Goal: Information Seeking & Learning: Learn about a topic

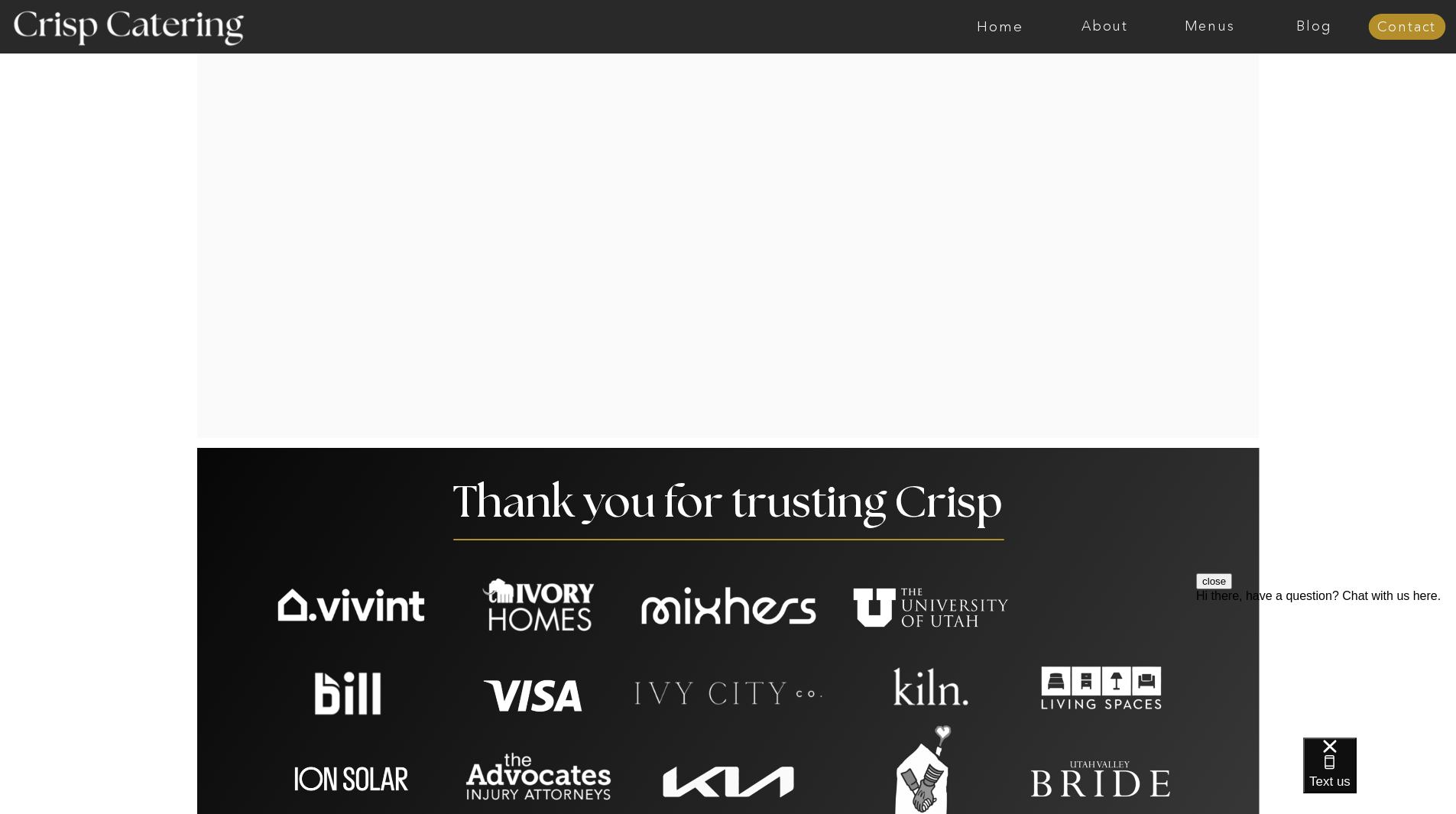
scroll to position [2293, 0]
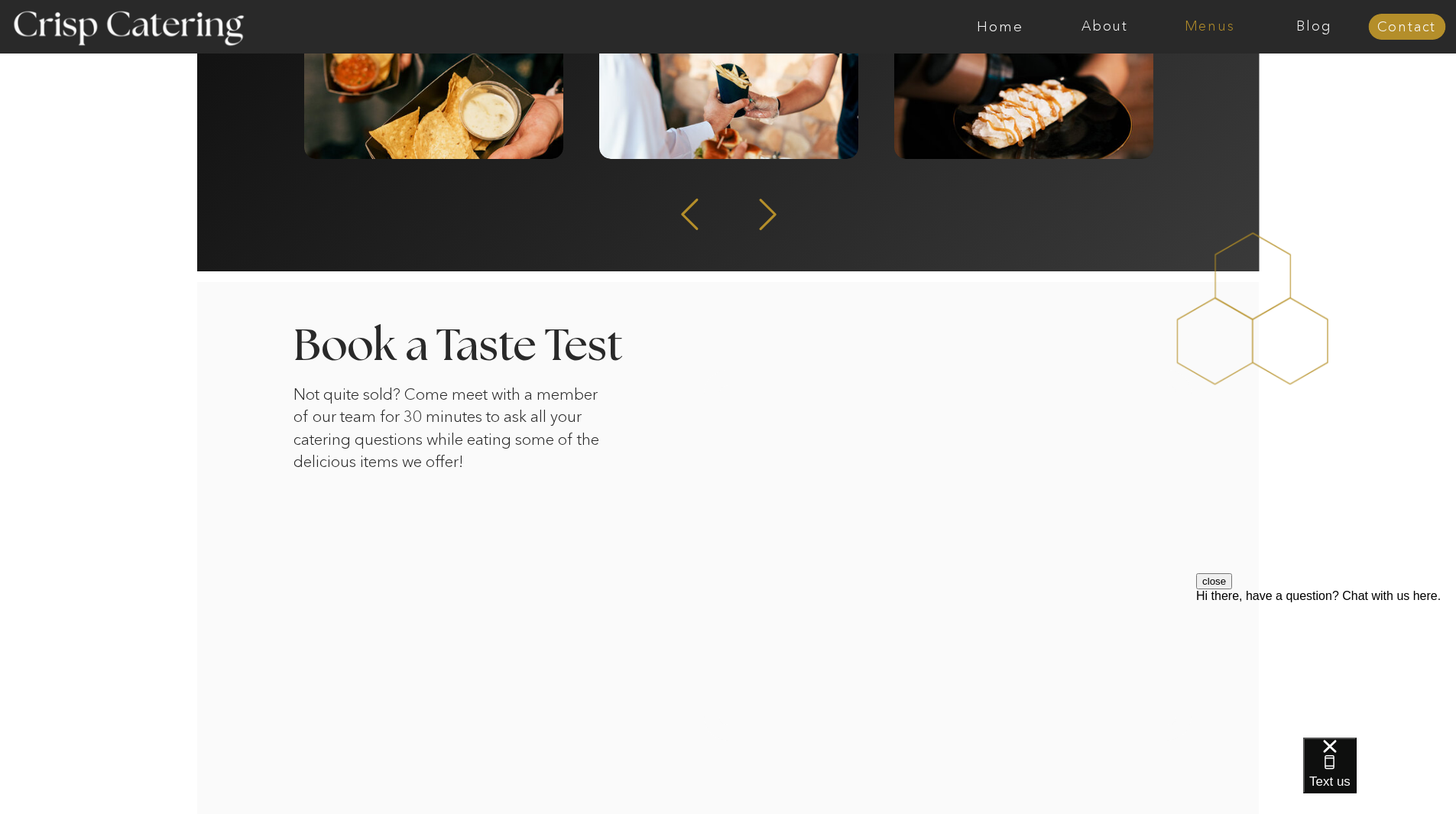
click at [1208, 19] on nav "Menus" at bounding box center [1209, 26] width 105 height 16
click at [1208, 69] on nav "Summer (Mar-Aug)" at bounding box center [1214, 69] width 137 height 15
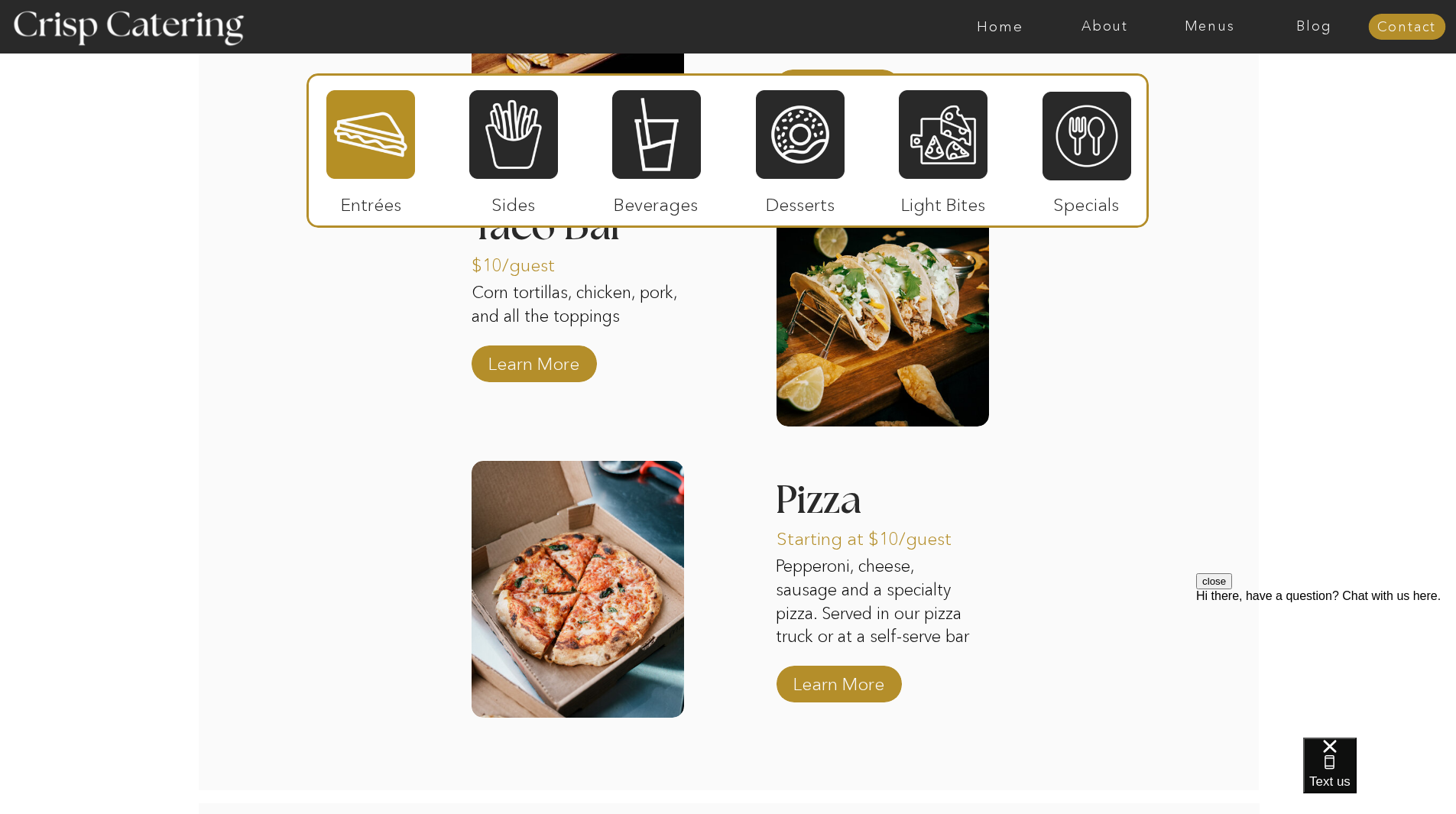
scroll to position [1673, 0]
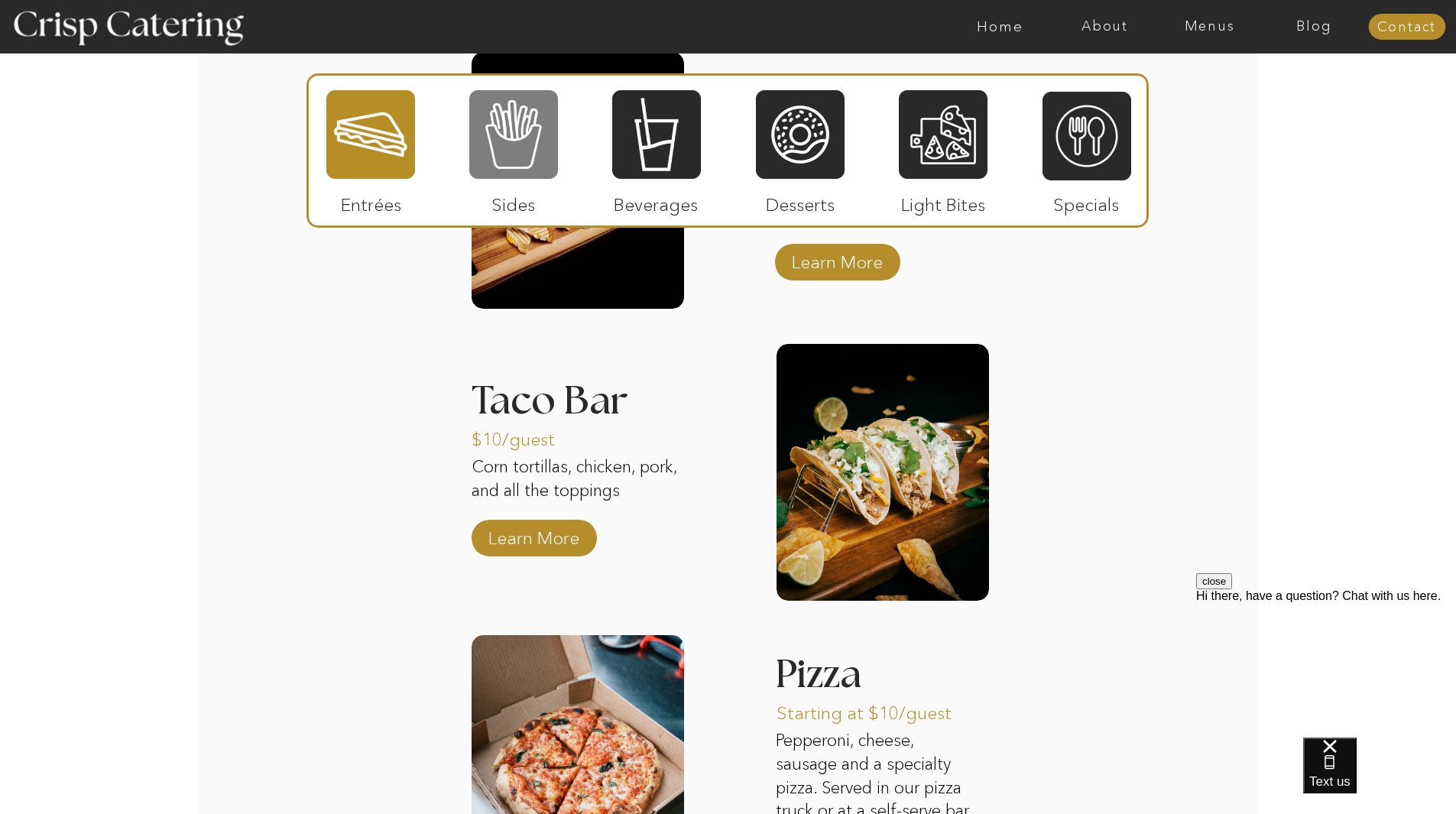
click at [524, 170] on div at bounding box center [514, 134] width 88 height 92
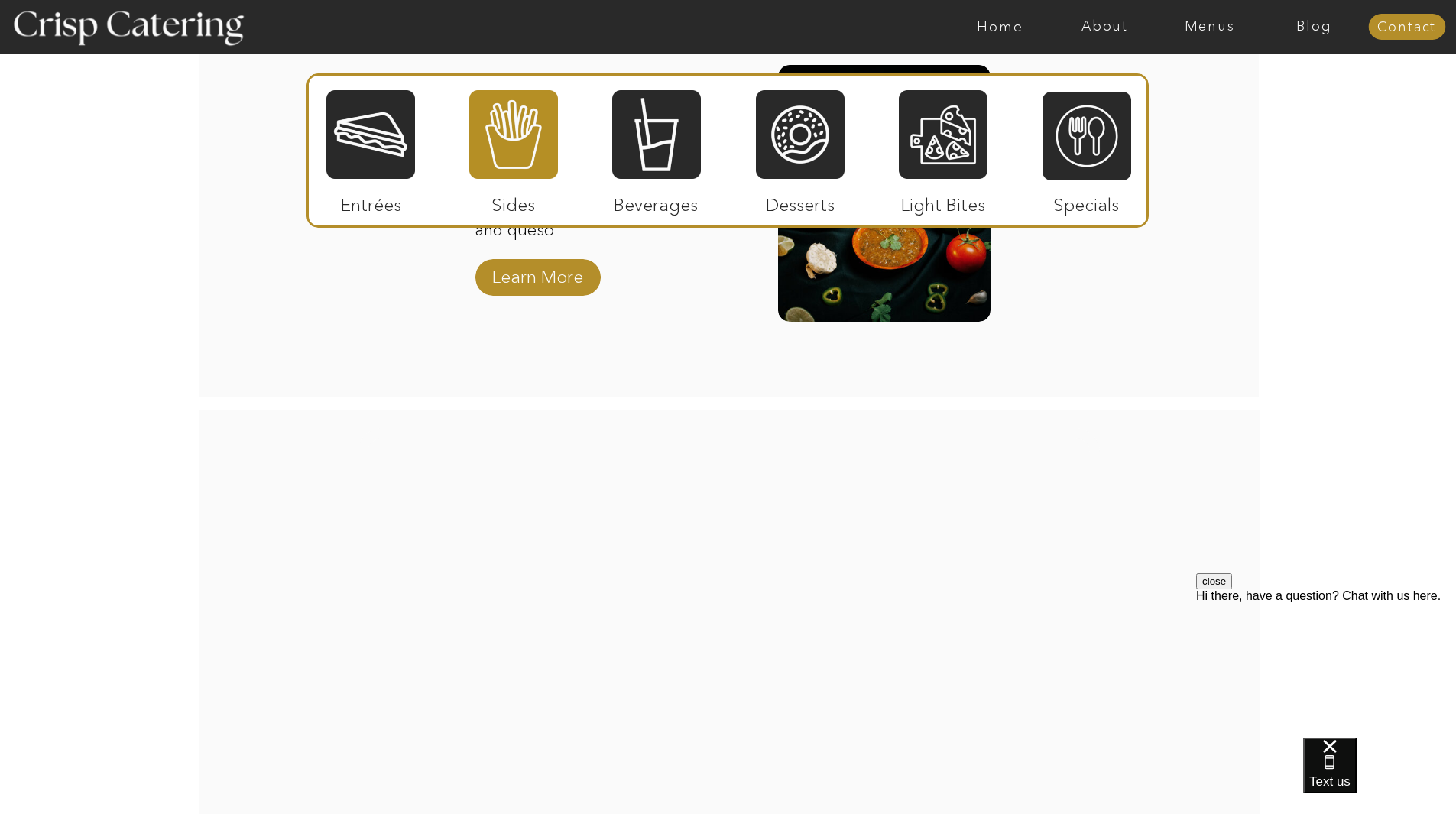
scroll to position [2131, 0]
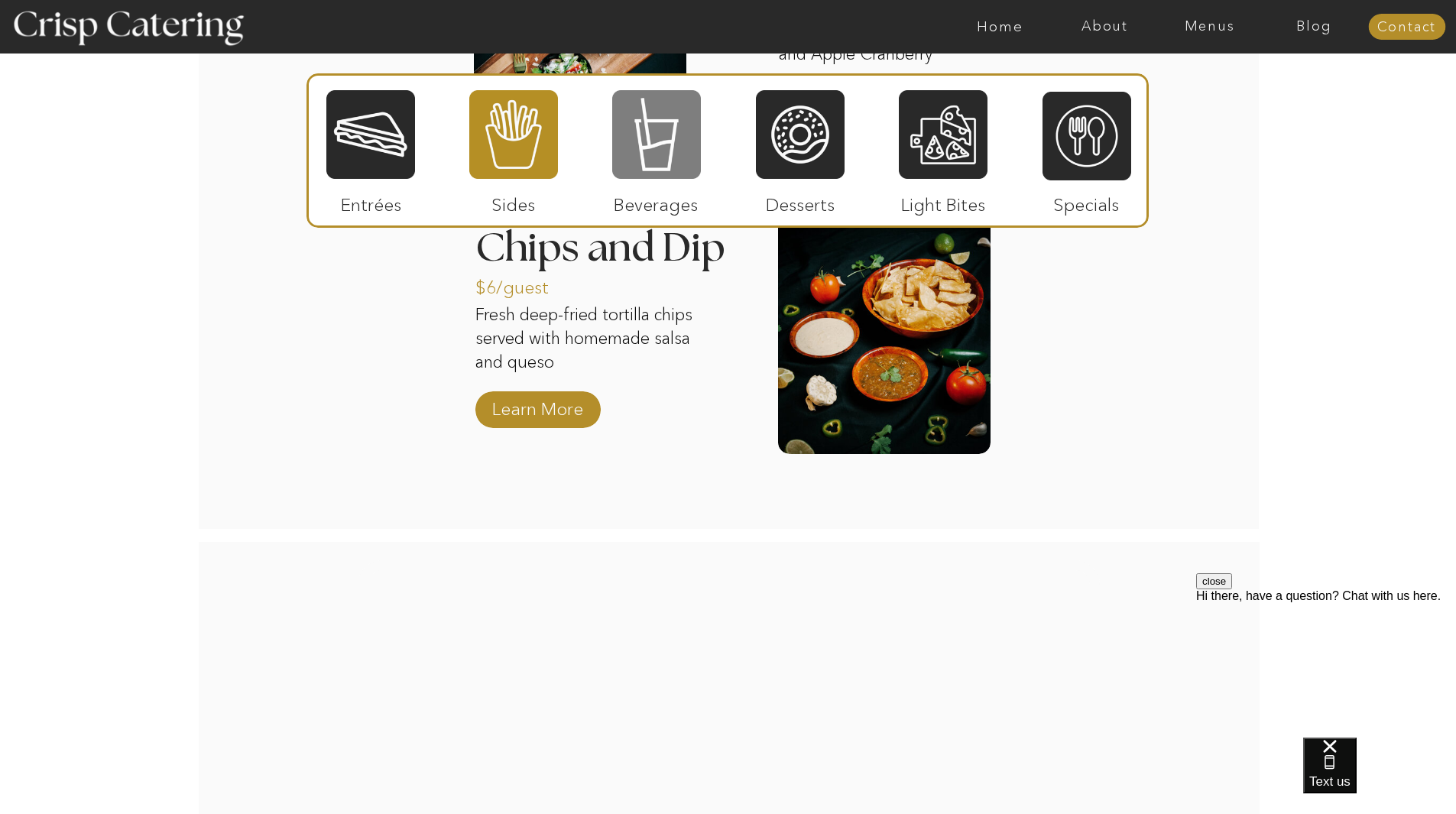
click at [663, 151] on div at bounding box center [656, 134] width 88 height 92
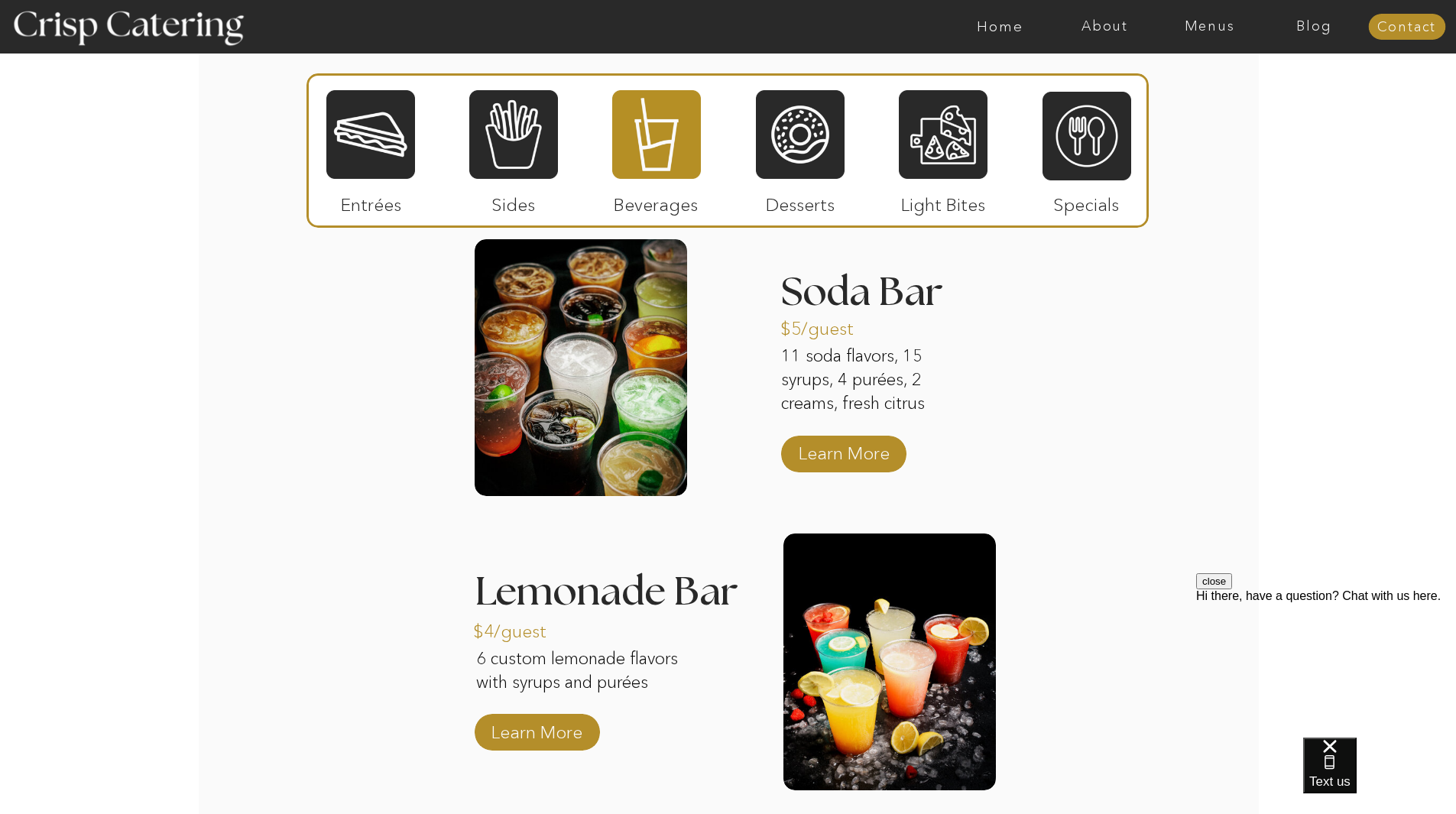
scroll to position [1520, 0]
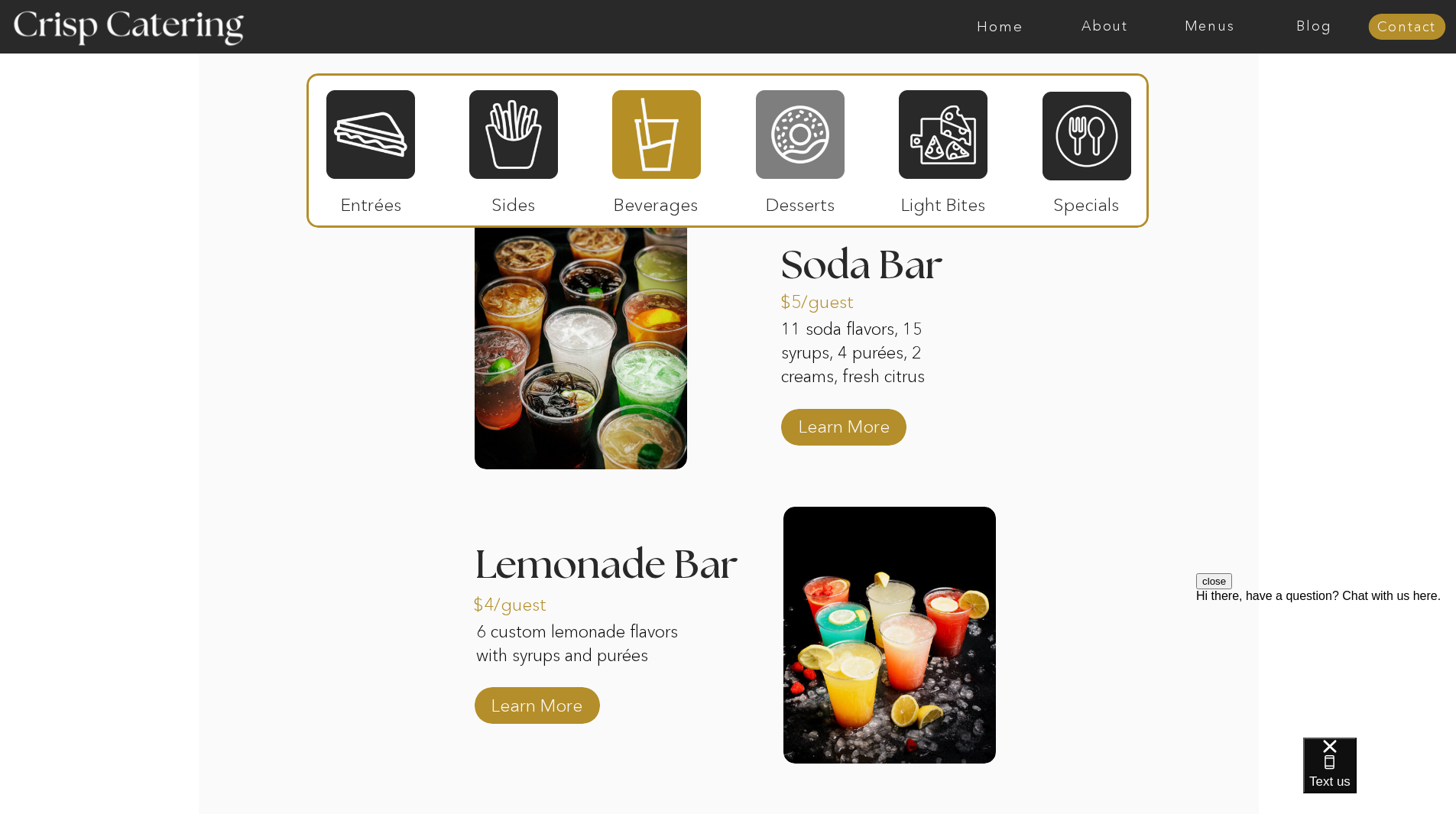
click at [802, 127] on div at bounding box center [800, 134] width 88 height 92
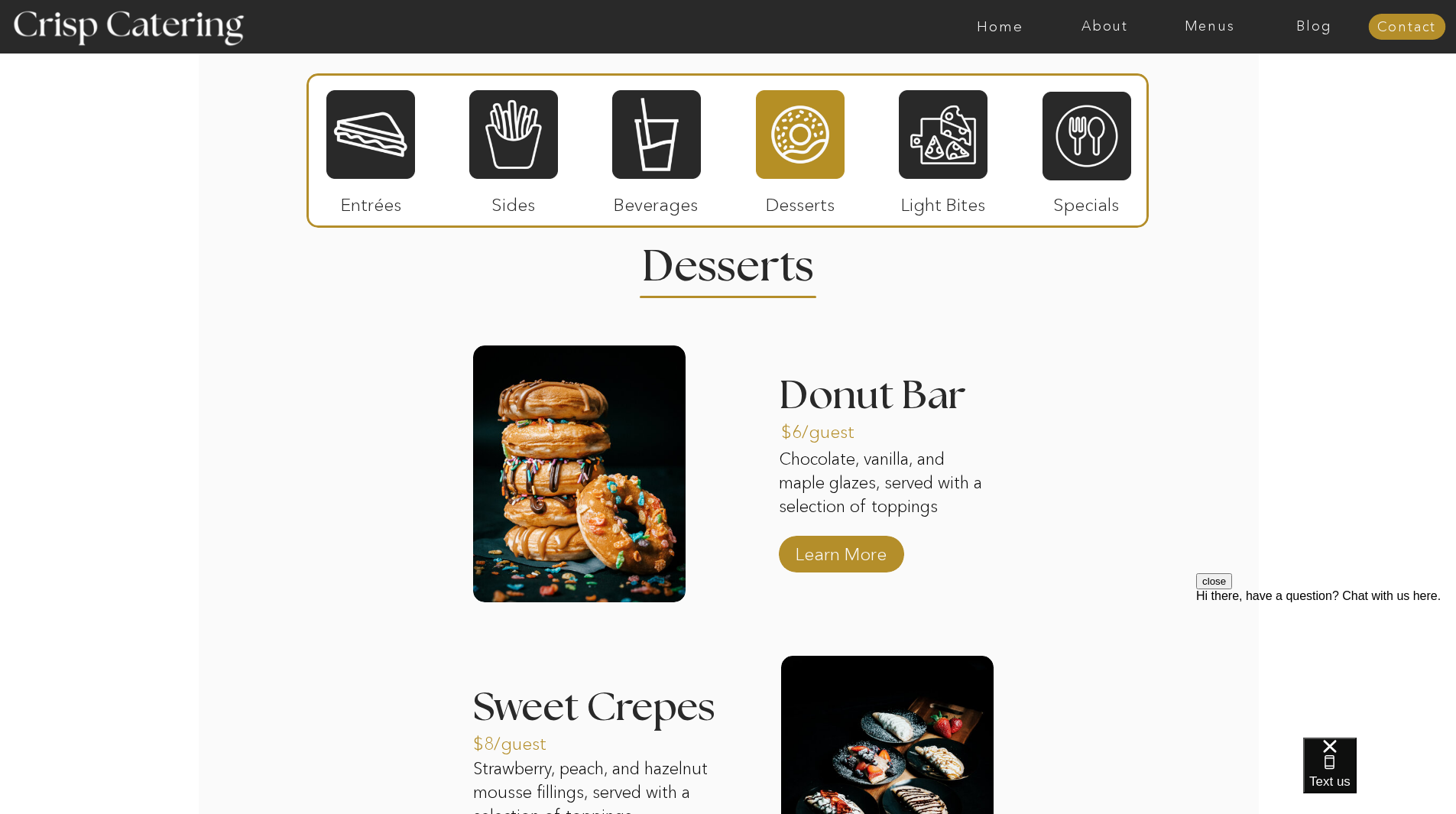
scroll to position [1825, 0]
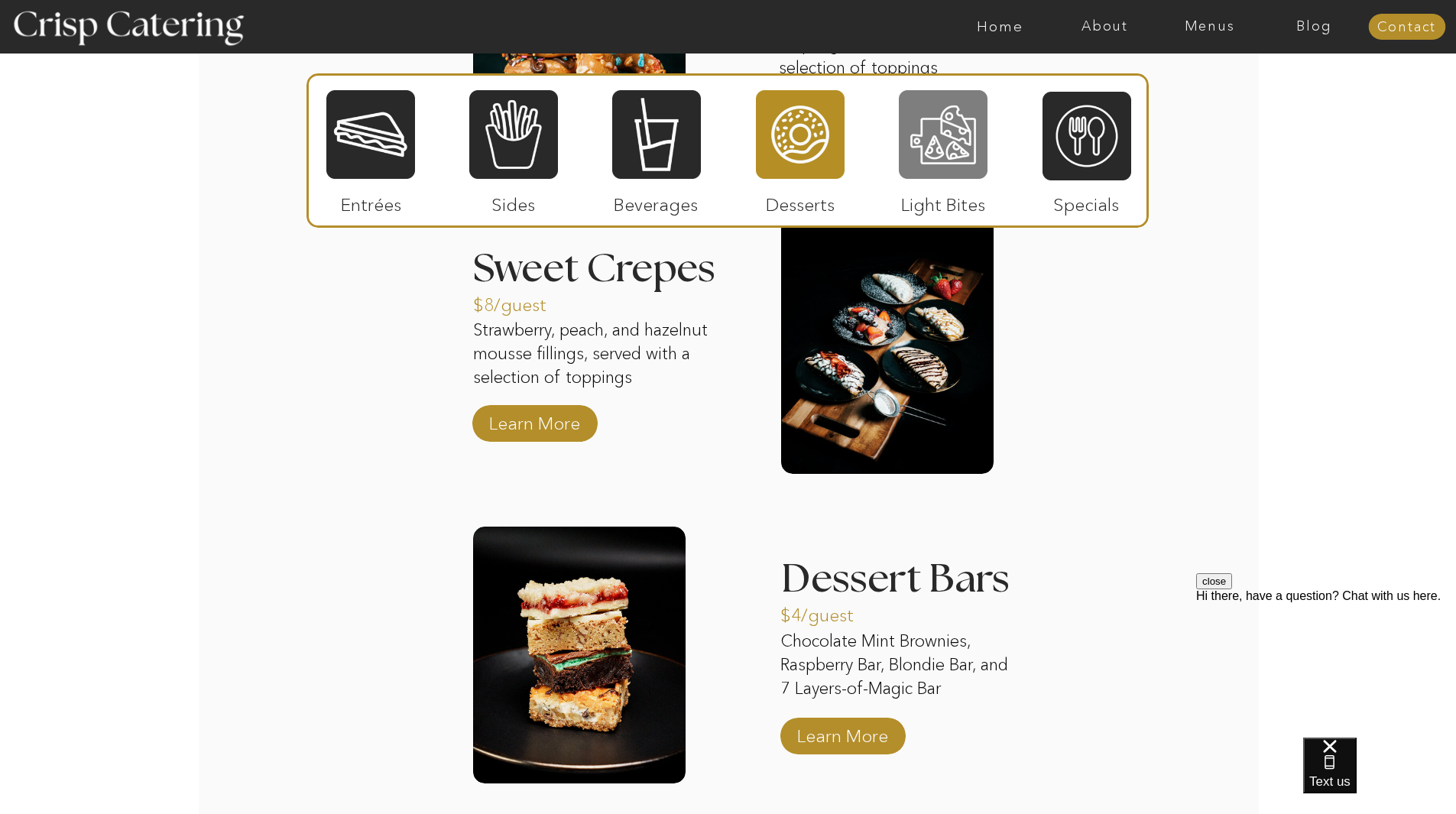
click at [942, 151] on div at bounding box center [943, 134] width 88 height 92
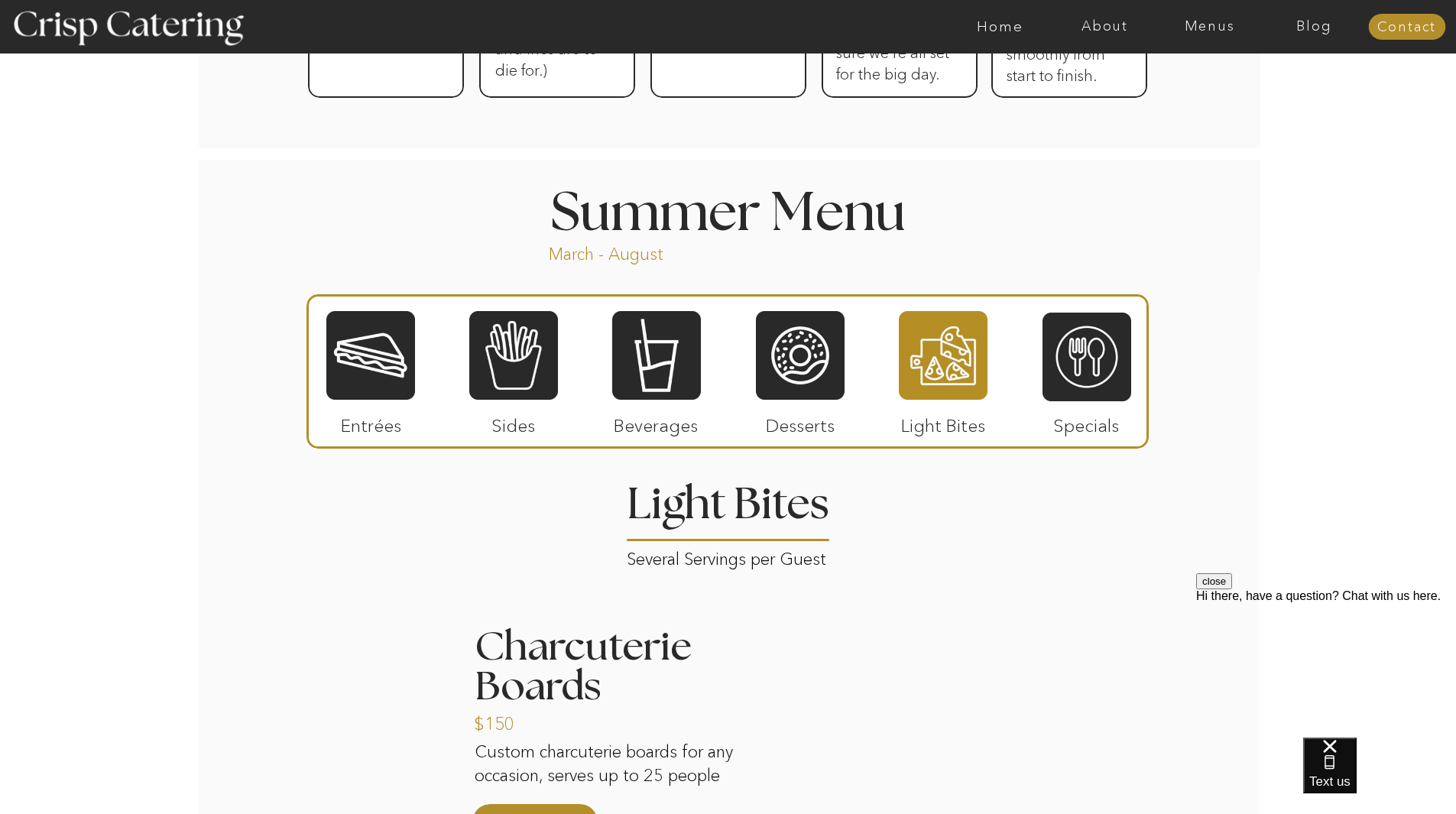
scroll to position [1367, 0]
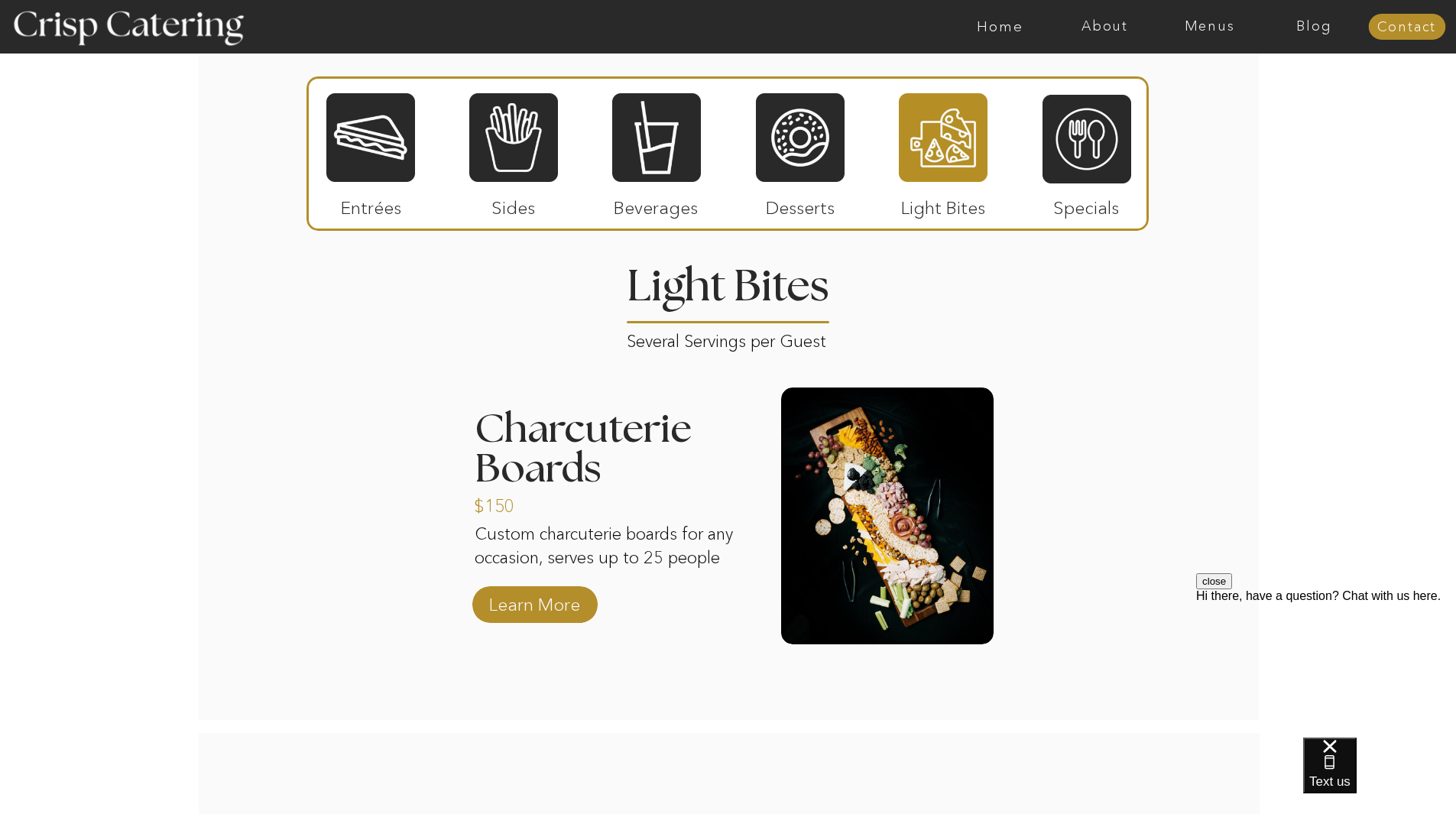
click at [1099, 213] on p "Specials" at bounding box center [1086, 204] width 102 height 44
click at [1093, 172] on div at bounding box center [1086, 139] width 88 height 92
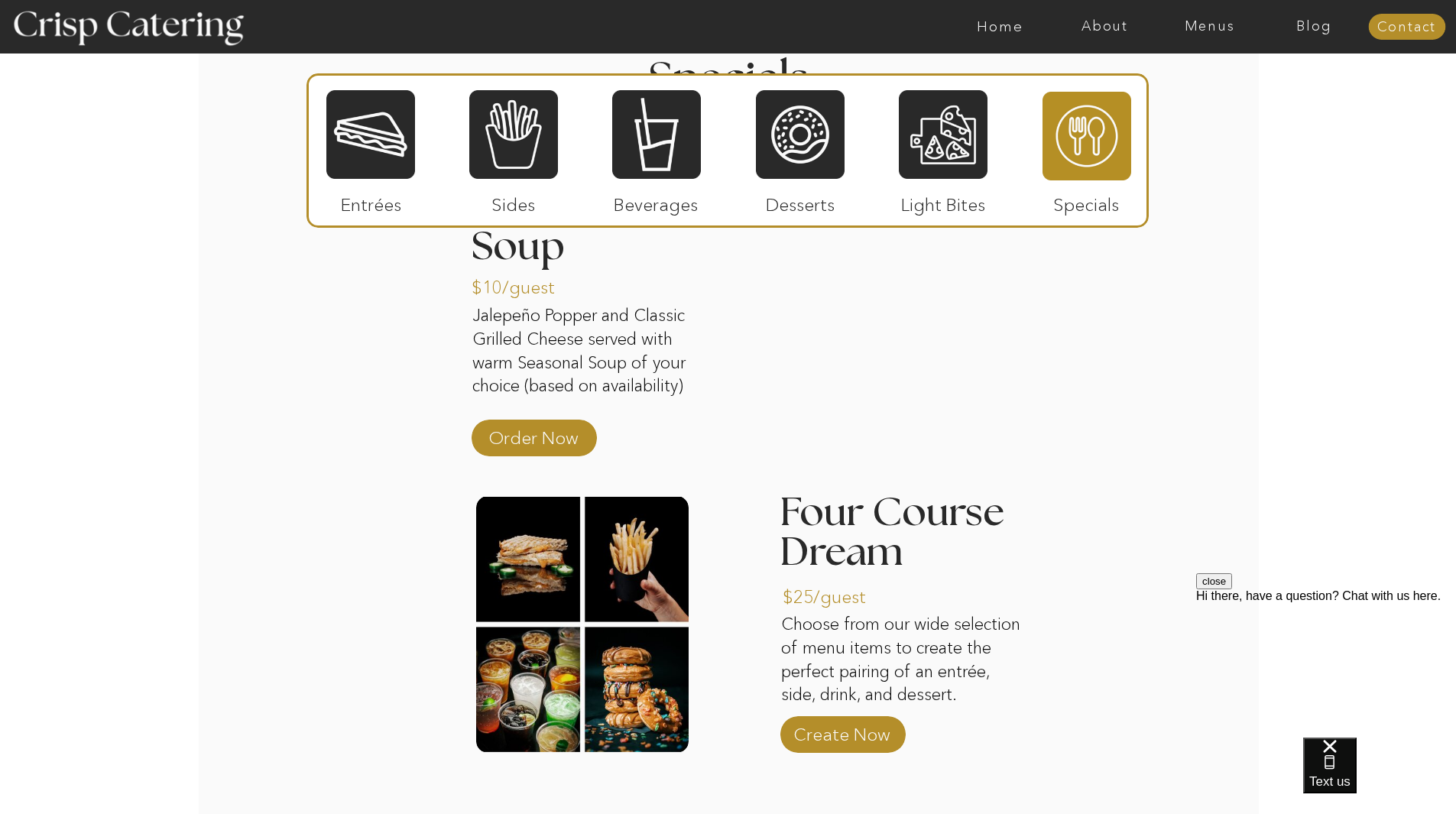
scroll to position [1444, 0]
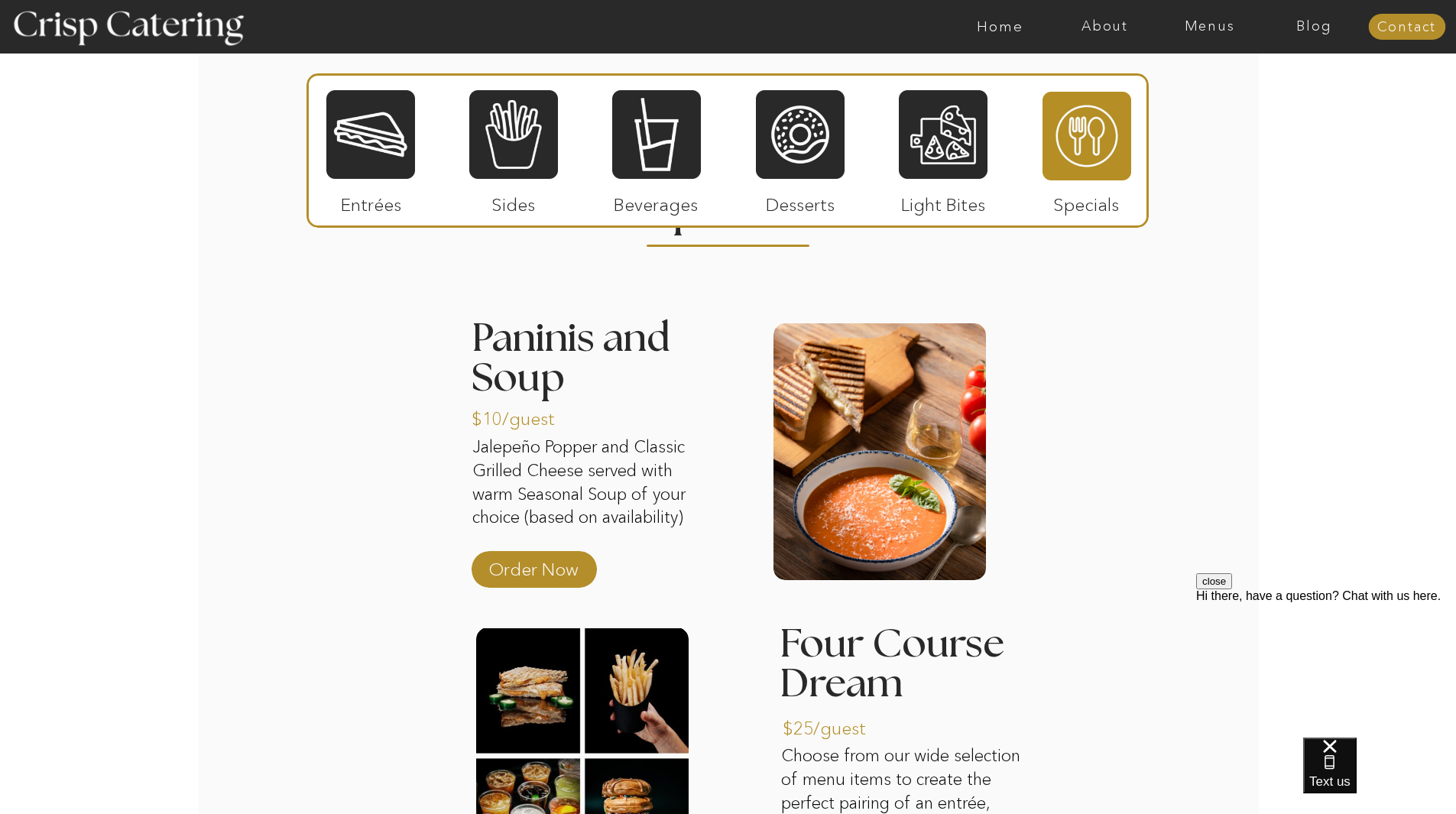
click at [393, 151] on div at bounding box center [371, 134] width 88 height 92
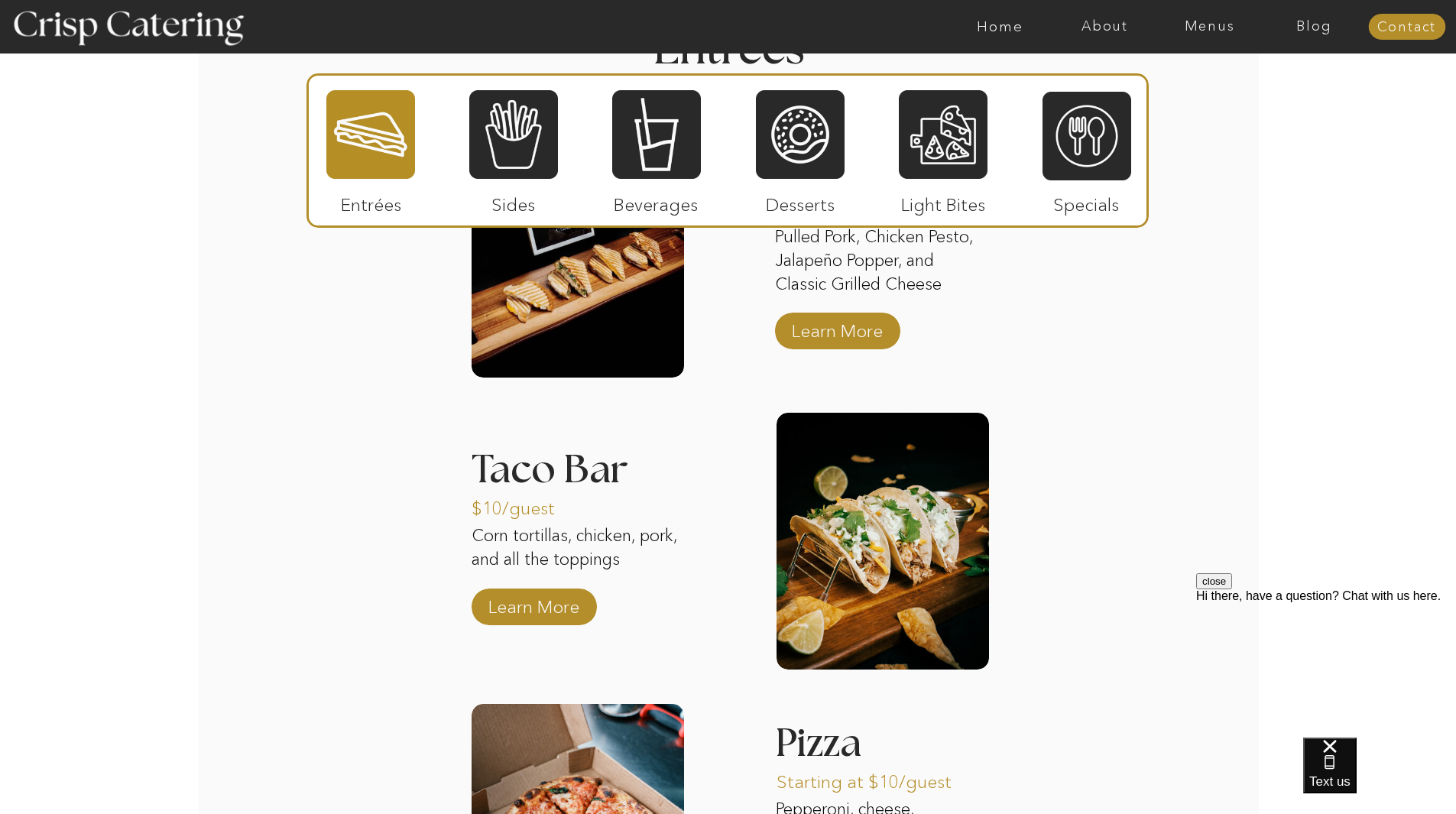
scroll to position [1520, 0]
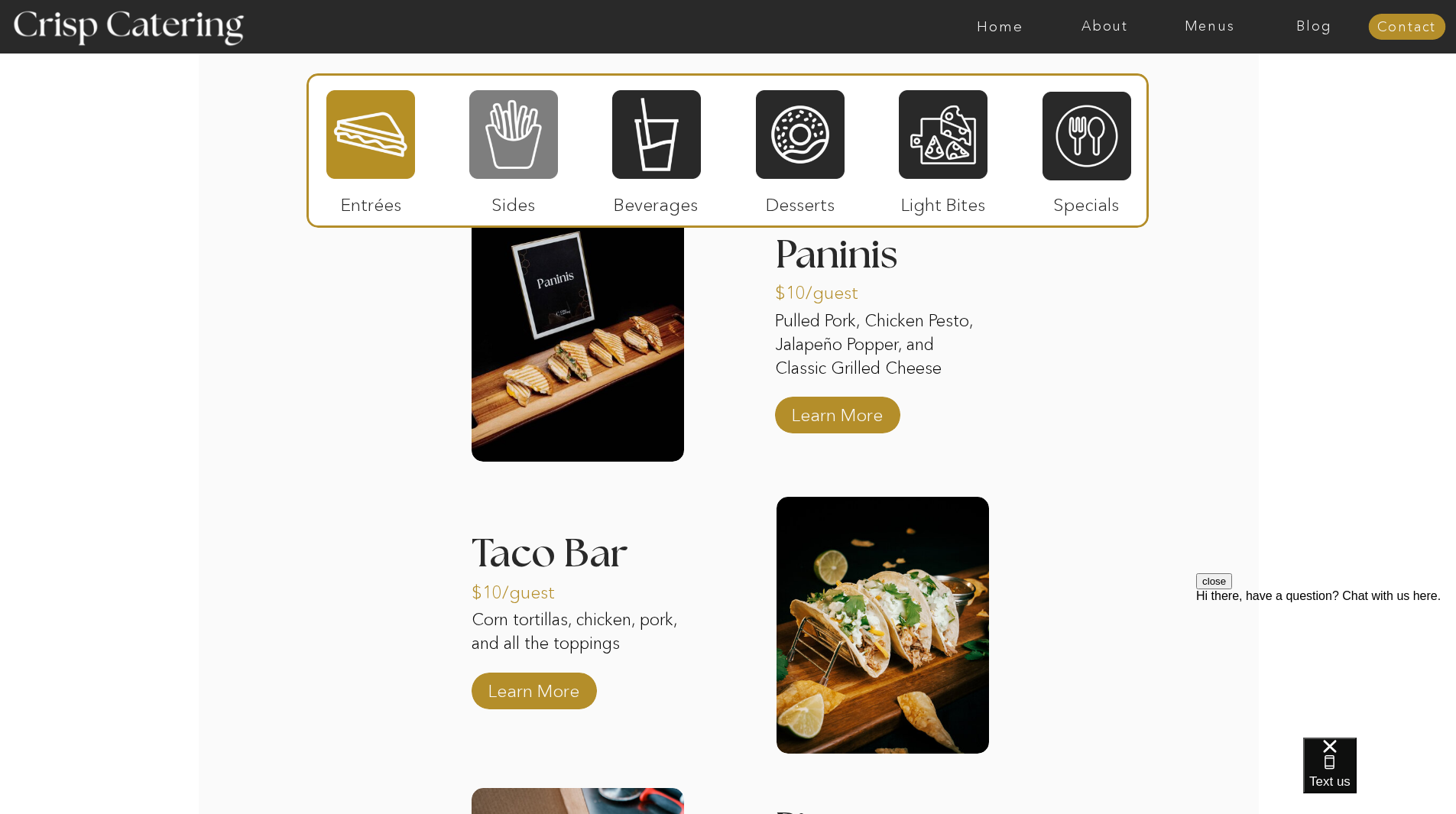
click at [490, 151] on div at bounding box center [514, 134] width 88 height 92
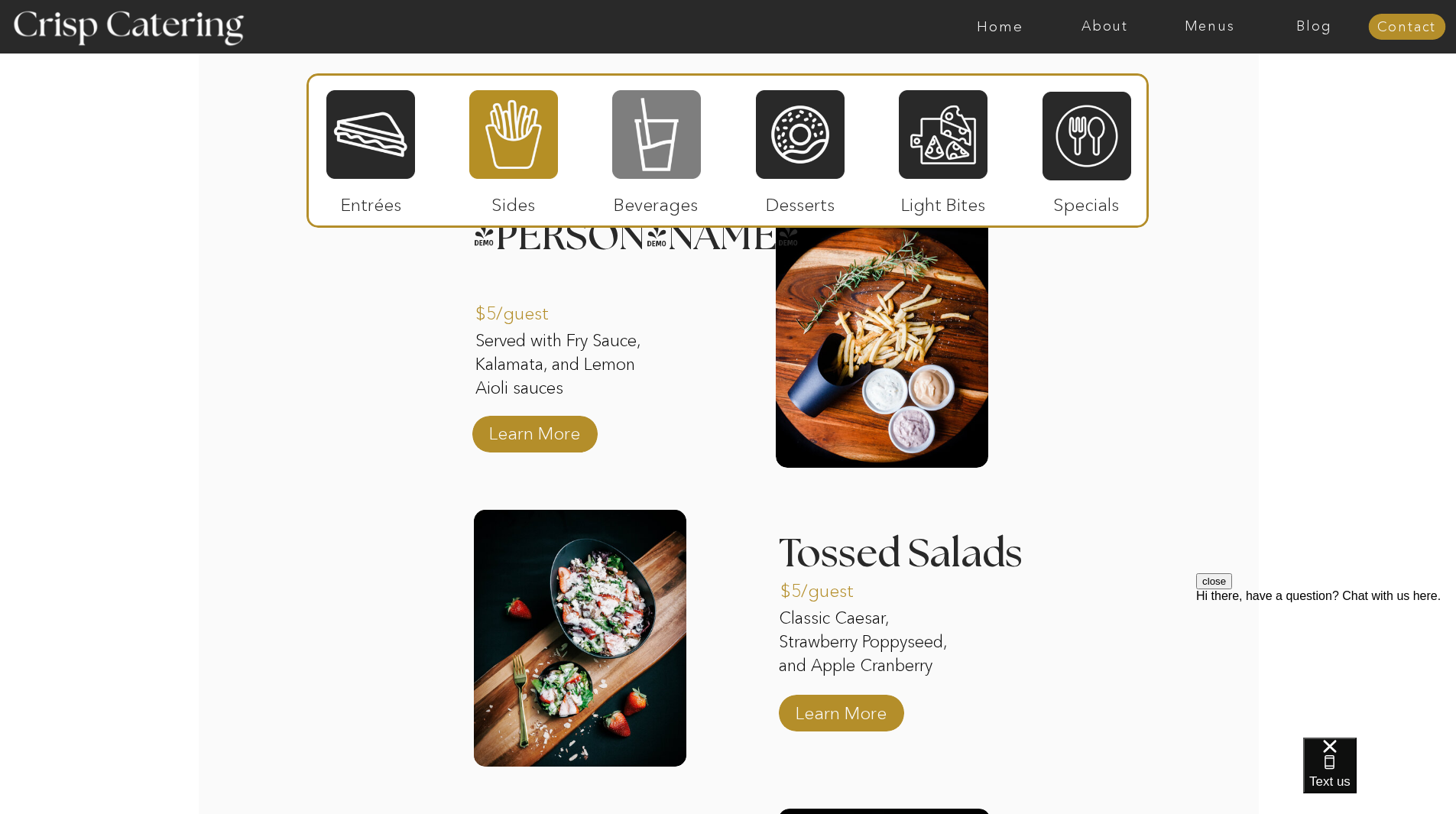
click at [674, 163] on div at bounding box center [656, 134] width 88 height 92
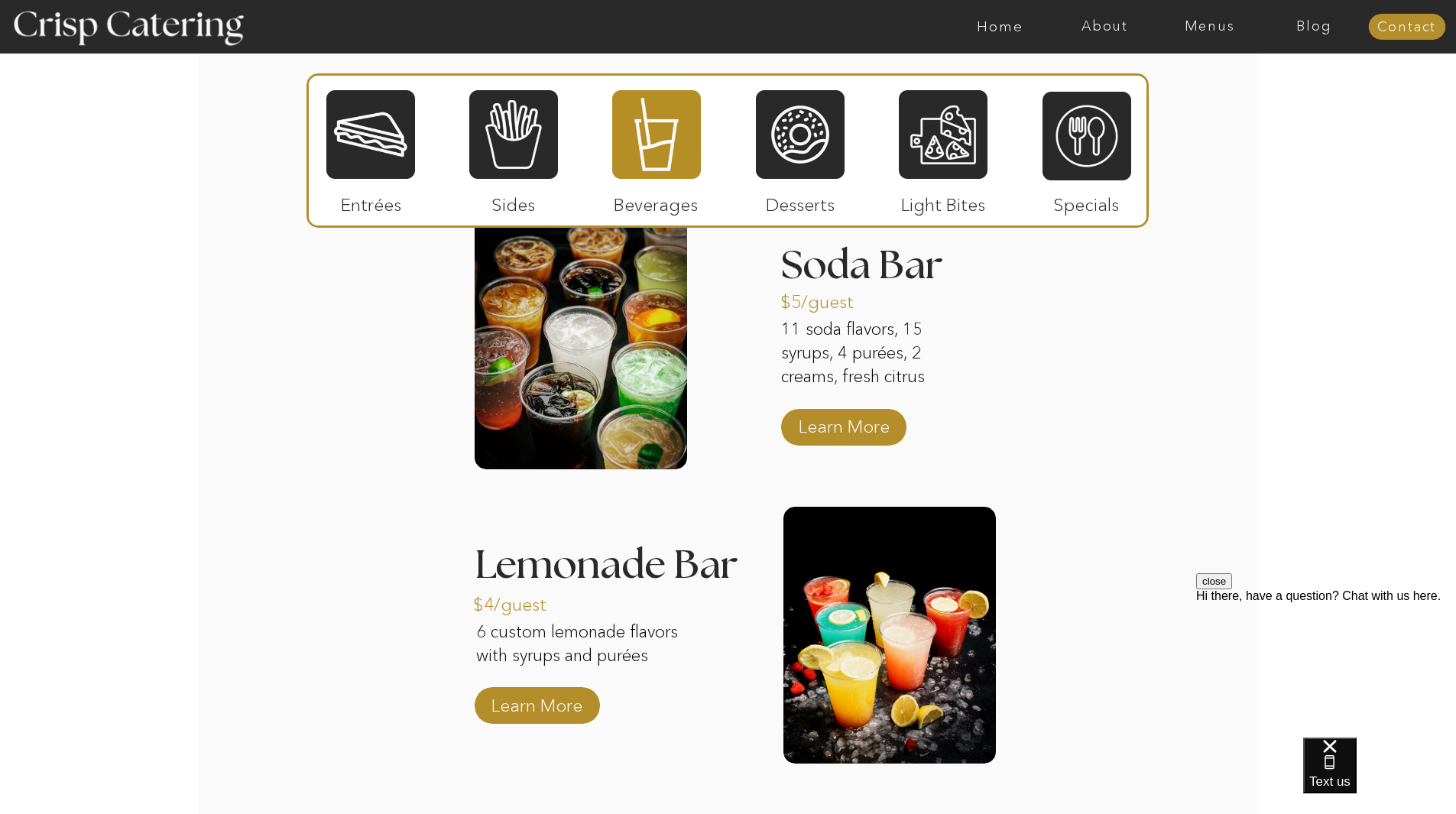
click at [856, 151] on div at bounding box center [728, 150] width 842 height 154
click at [816, 154] on div at bounding box center [800, 134] width 88 height 92
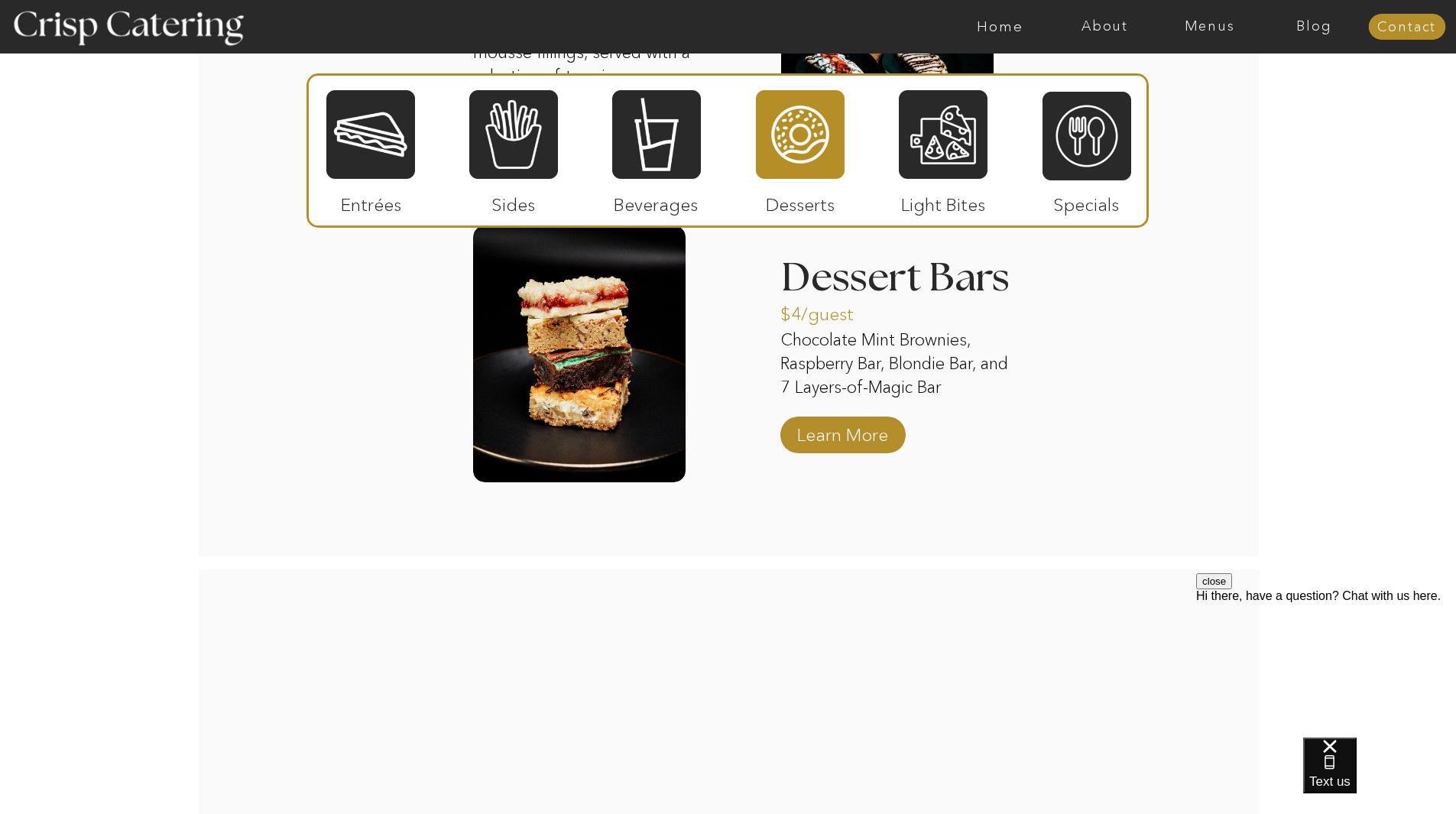
scroll to position [2131, 0]
